Goal: Task Accomplishment & Management: Manage account settings

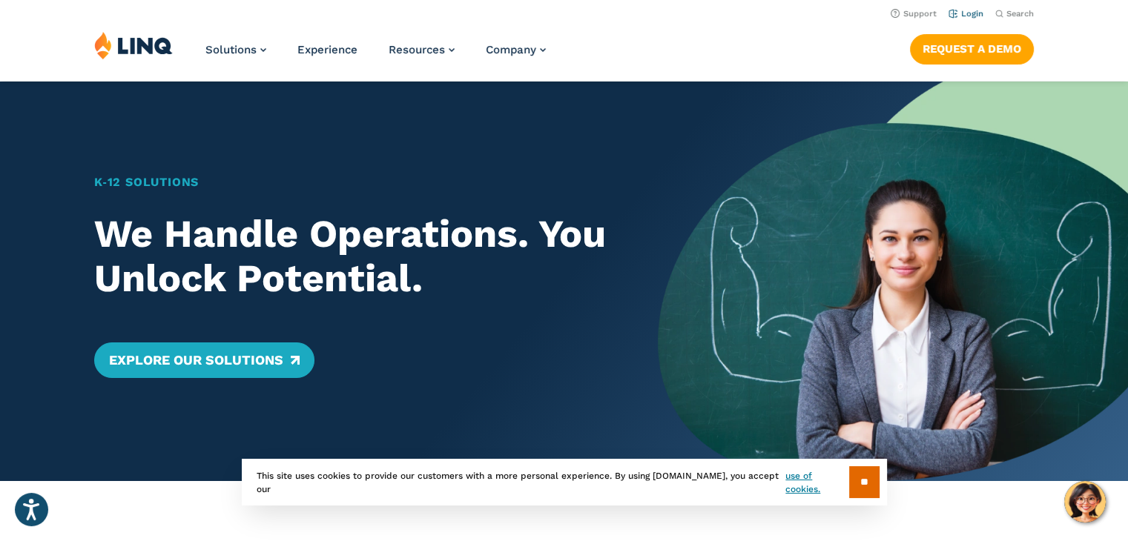
click at [962, 19] on link "Login" at bounding box center [965, 14] width 35 height 10
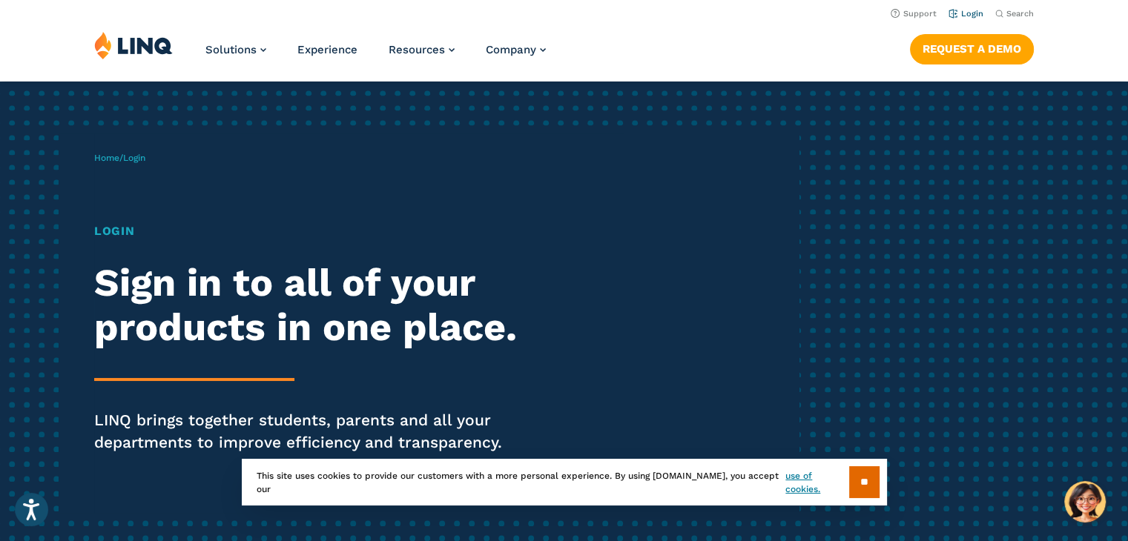
click at [972, 10] on link "Login" at bounding box center [965, 14] width 35 height 10
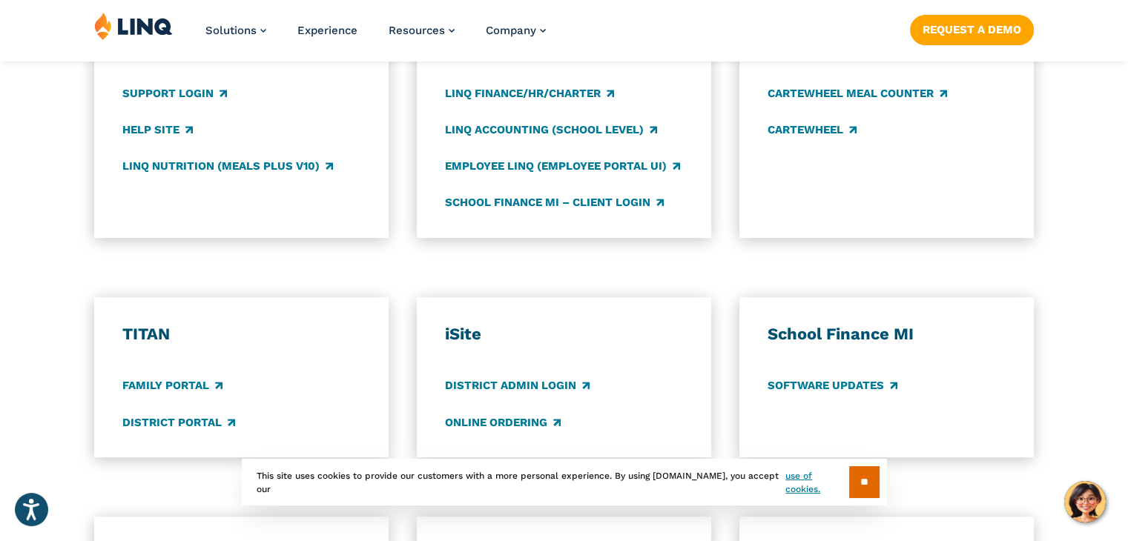
scroll to position [964, 0]
